Goal: Check status: Check status

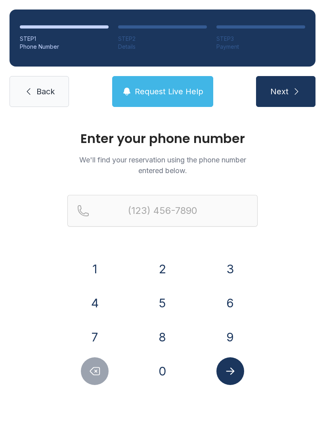
click at [96, 306] on button "4" at bounding box center [95, 303] width 28 height 28
click at [164, 340] on button "8" at bounding box center [163, 337] width 28 height 28
click at [96, 302] on button "4" at bounding box center [95, 303] width 28 height 28
click at [236, 298] on button "6" at bounding box center [230, 303] width 28 height 28
click at [175, 366] on button "0" at bounding box center [163, 371] width 28 height 28
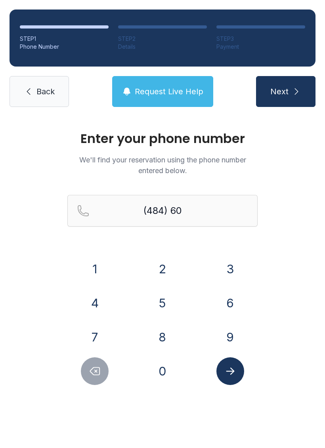
click at [154, 272] on button "2" at bounding box center [163, 269] width 28 height 28
click at [233, 272] on button "3" at bounding box center [230, 269] width 28 height 28
click at [170, 377] on button "0" at bounding box center [163, 371] width 28 height 28
click at [95, 338] on button "7" at bounding box center [95, 337] width 28 height 28
click at [94, 337] on button "7" at bounding box center [95, 337] width 28 height 28
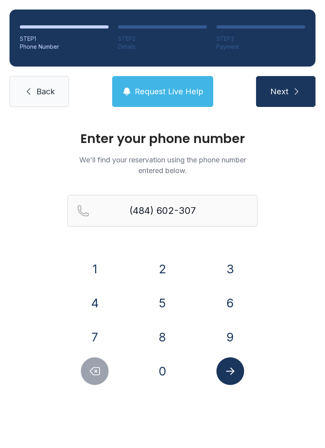
type input "[PHONE_NUMBER]"
click at [234, 371] on icon "Submit lookup form" at bounding box center [230, 371] width 8 height 7
